Goal: Information Seeking & Learning: Learn about a topic

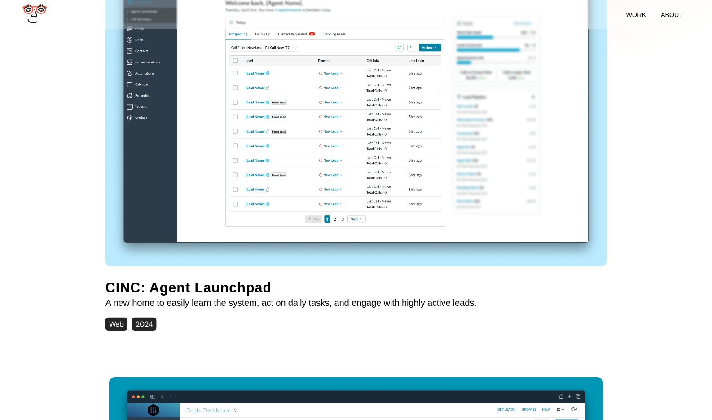
scroll to position [330, 0]
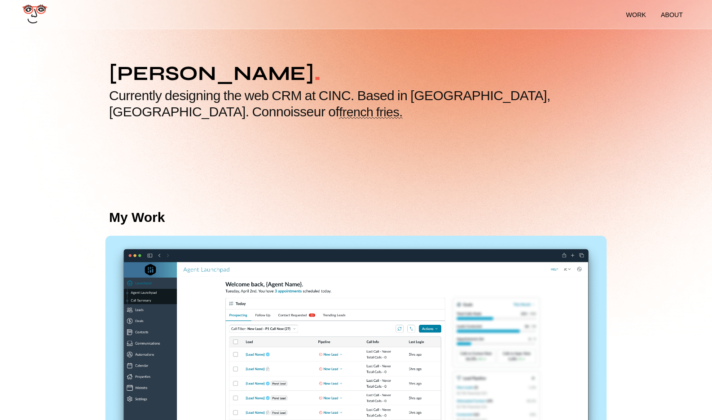
scroll to position [0, 0]
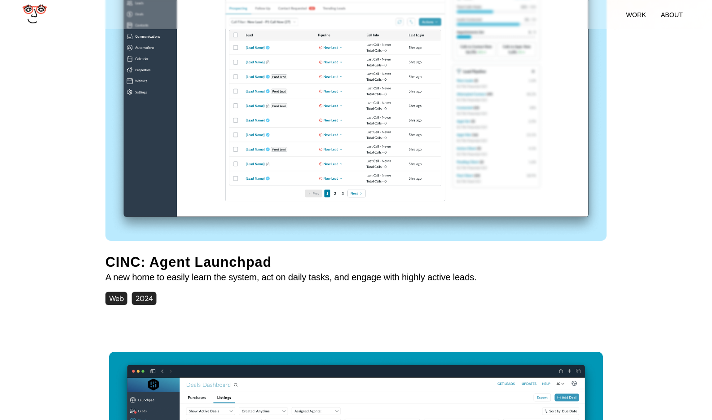
click at [197, 144] on img at bounding box center [357, 84] width 502 height 311
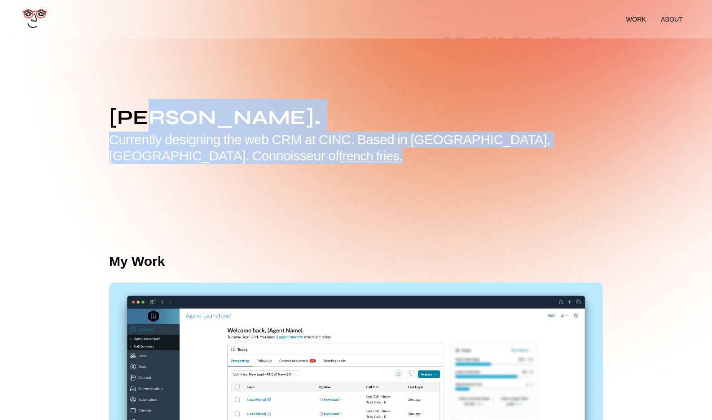
drag, startPoint x: 146, startPoint y: 122, endPoint x: 212, endPoint y: 163, distance: 77.5
click at [212, 163] on div "[PERSON_NAME] . Currently designing the web CRM at CINC. Based in [GEOGRAPHIC_D…" at bounding box center [356, 127] width 516 height 74
click at [212, 163] on h2 "Currently designing the web CRM at CINC. Based in [GEOGRAPHIC_DATA], [GEOGRAPHI…" at bounding box center [356, 148] width 494 height 32
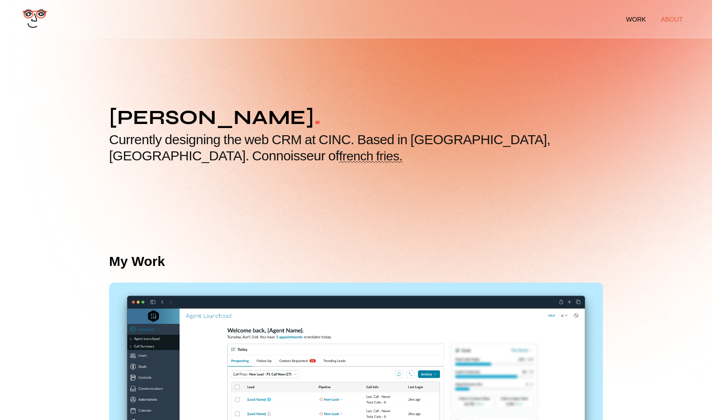
click at [671, 20] on li "about" at bounding box center [672, 19] width 22 height 7
